Goal: Information Seeking & Learning: Learn about a topic

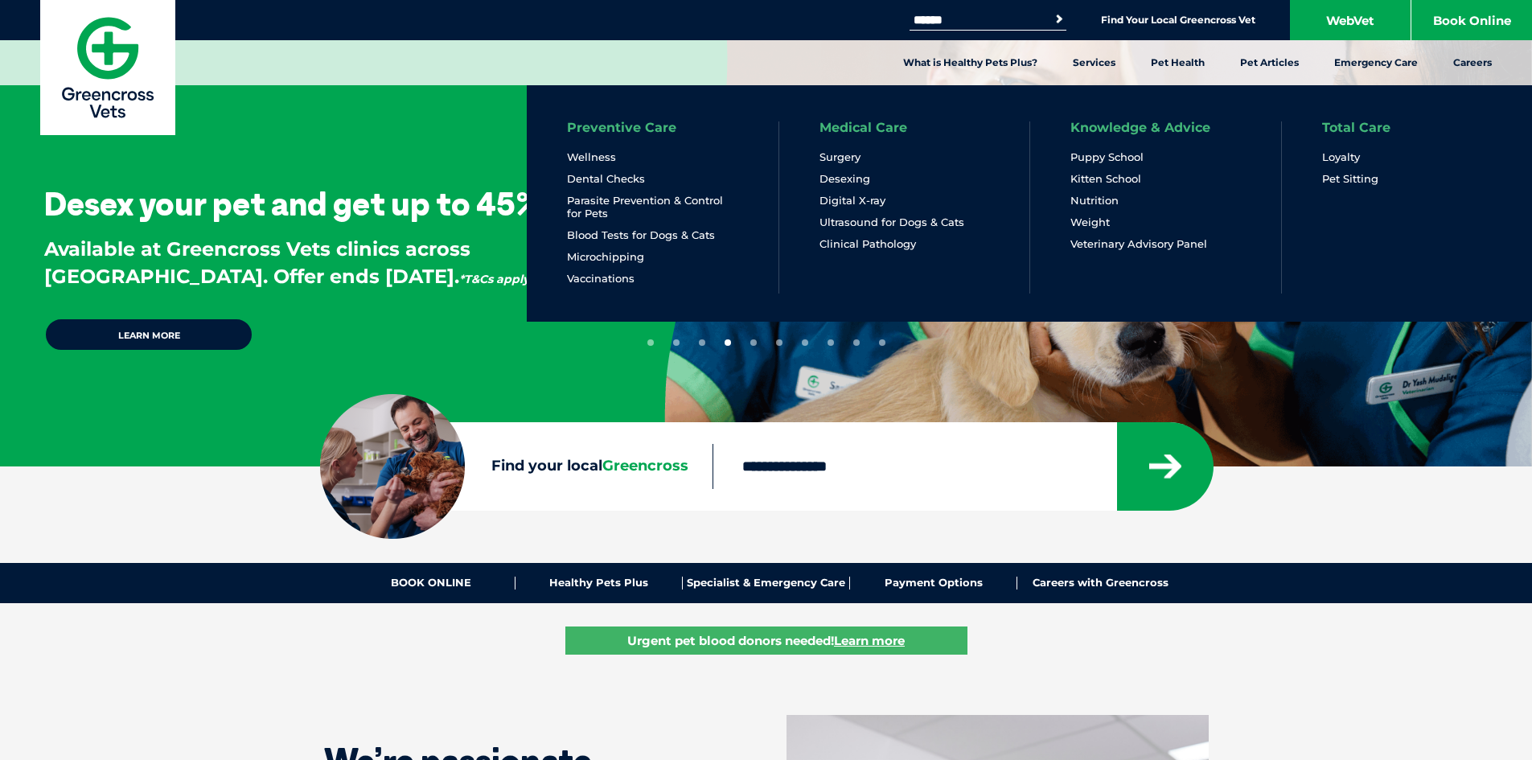
click at [639, 228] on li "Parasite Prevention & Control for Pets" at bounding box center [652, 211] width 171 height 35
click at [633, 238] on link "Blood Tests for Dogs & Cats" at bounding box center [641, 235] width 148 height 14
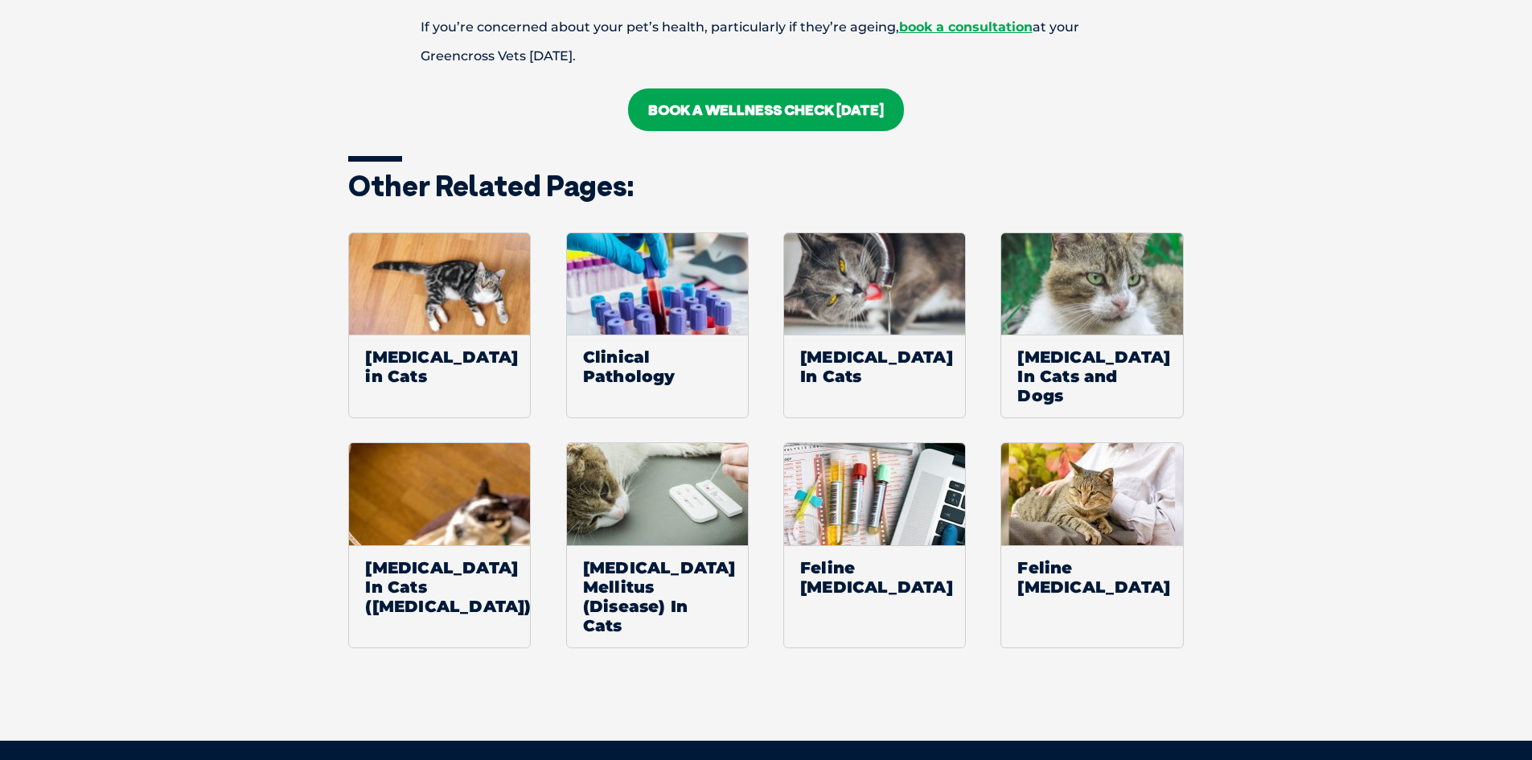
scroll to position [2574, 0]
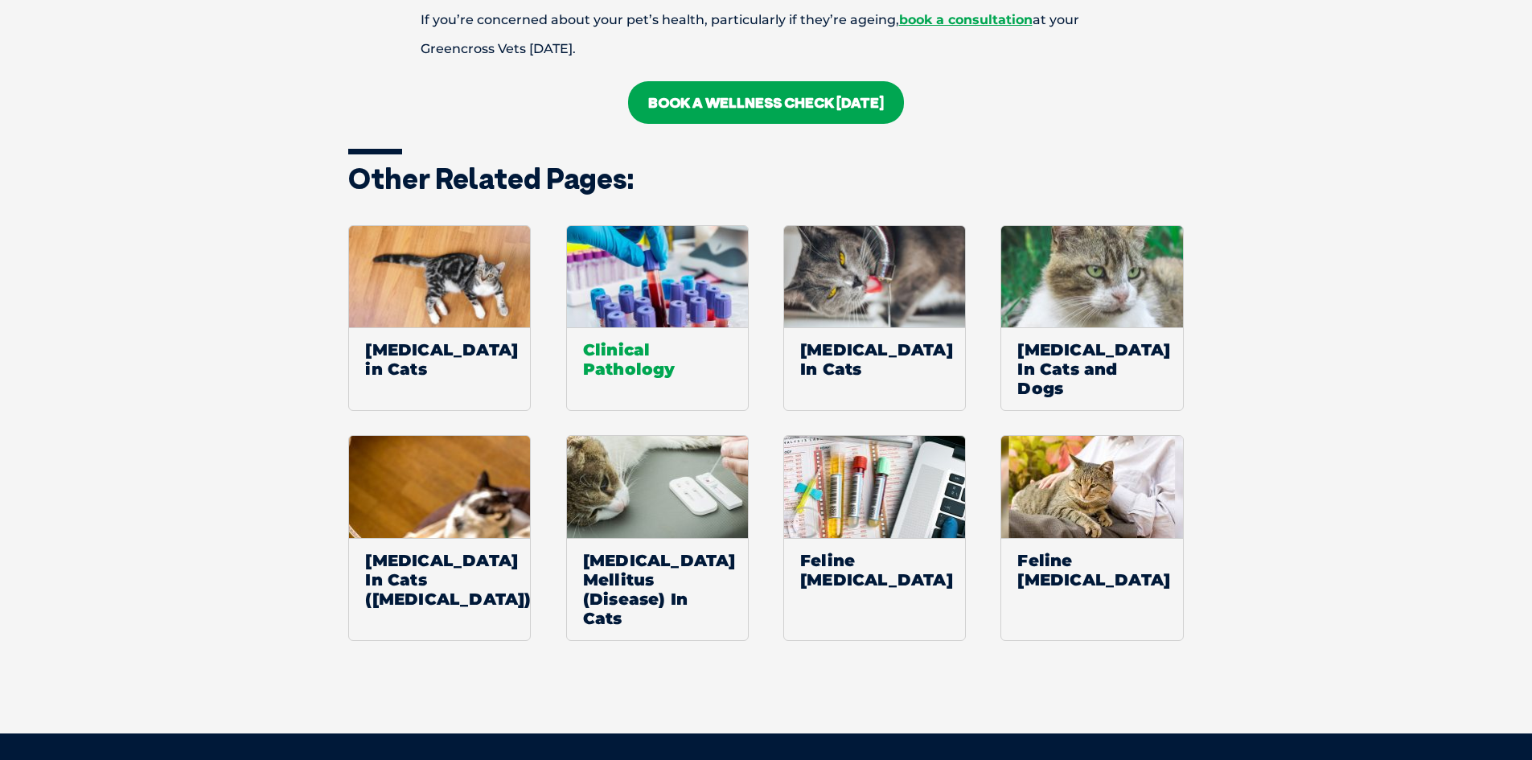
click at [667, 327] on span "Clinical Pathology" at bounding box center [657, 359] width 181 height 64
